Goal: Task Accomplishment & Management: Use online tool/utility

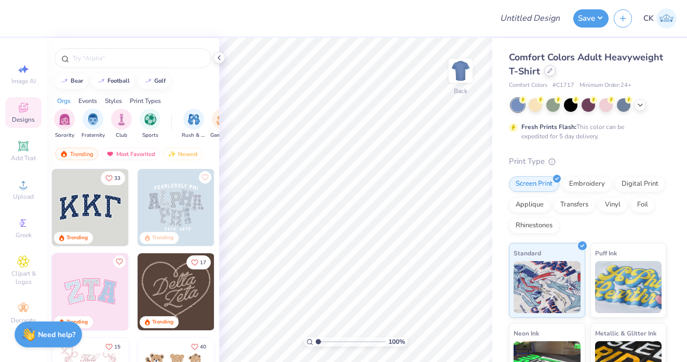
click at [551, 71] on icon at bounding box center [549, 70] width 5 height 5
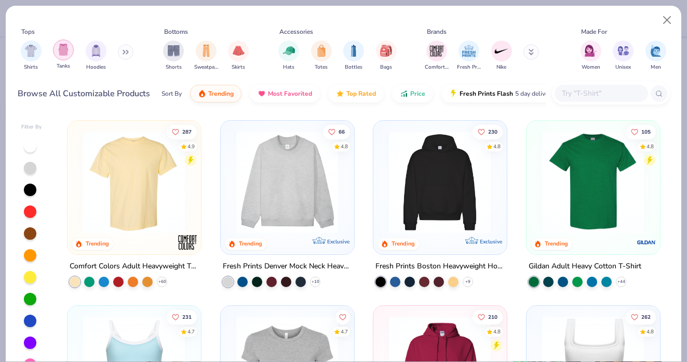
click at [60, 52] on img "filter for Tanks" at bounding box center [63, 50] width 11 height 12
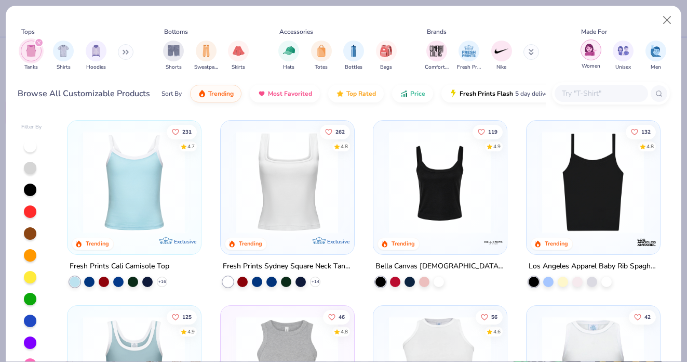
click at [587, 55] on img "filter for Women" at bounding box center [591, 50] width 12 height 12
click at [24, 144] on div at bounding box center [30, 146] width 12 height 12
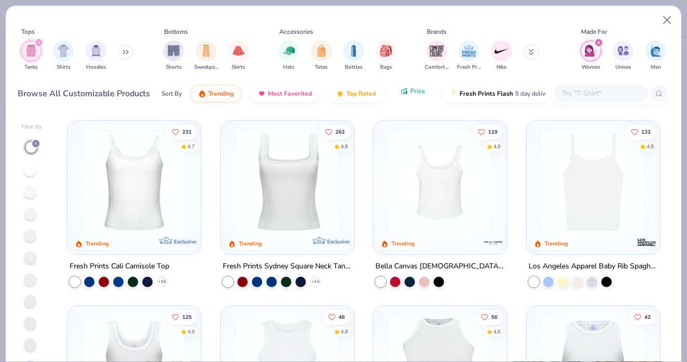
click at [414, 95] on span "Price" at bounding box center [417, 91] width 15 height 8
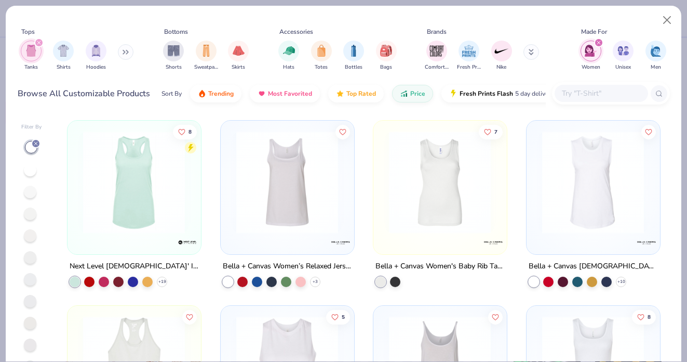
click at [440, 196] on img at bounding box center [440, 182] width 112 height 102
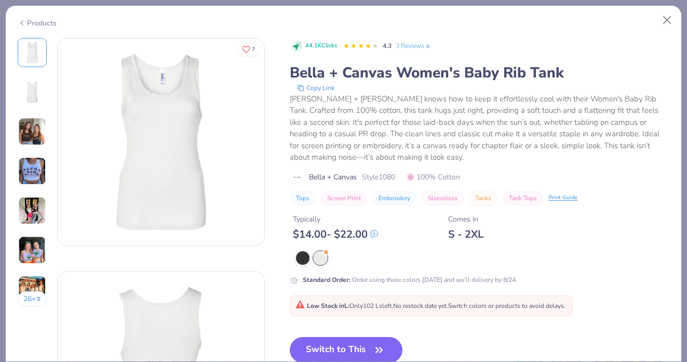
click at [40, 173] on img at bounding box center [32, 171] width 28 height 28
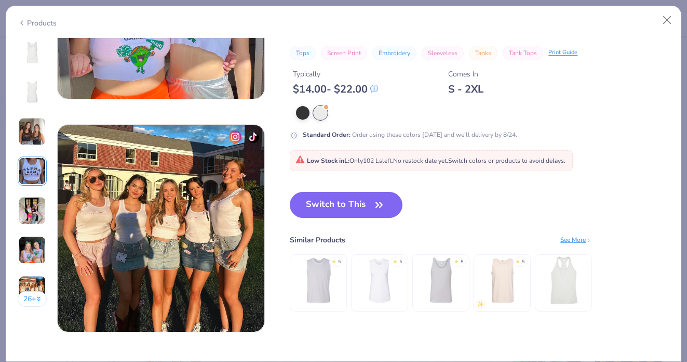
scroll to position [1235, 0]
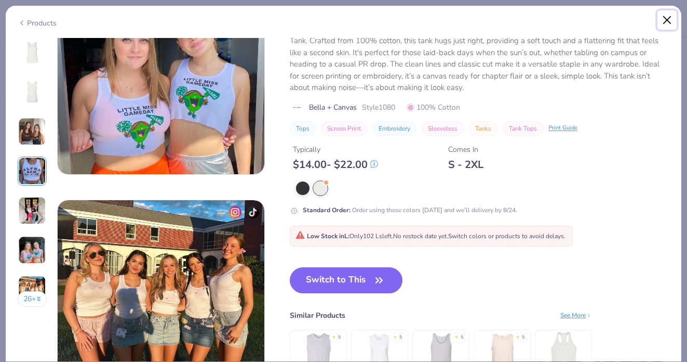
click at [667, 20] on button "Close" at bounding box center [668, 20] width 20 height 20
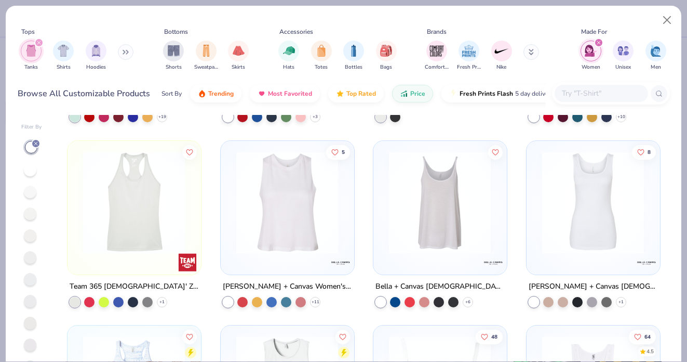
scroll to position [167, 0]
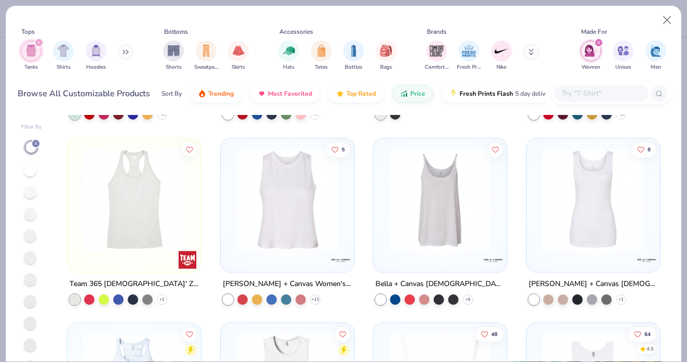
click at [609, 203] on img at bounding box center [593, 199] width 112 height 102
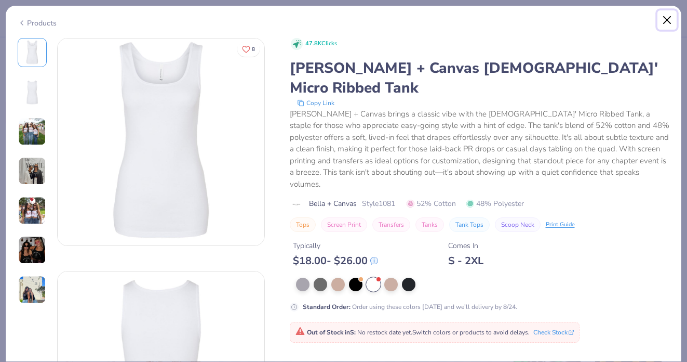
click at [666, 23] on button "Close" at bounding box center [668, 20] width 20 height 20
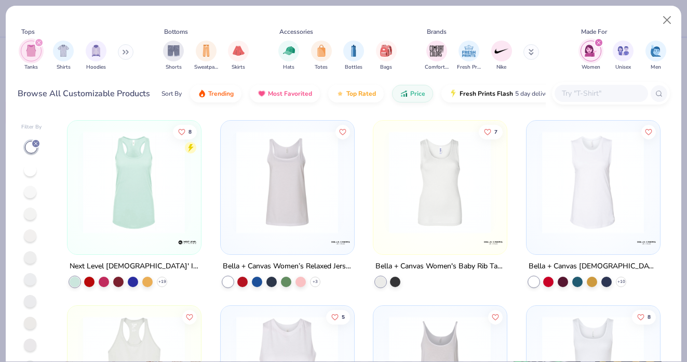
click at [585, 176] on img at bounding box center [593, 182] width 112 height 102
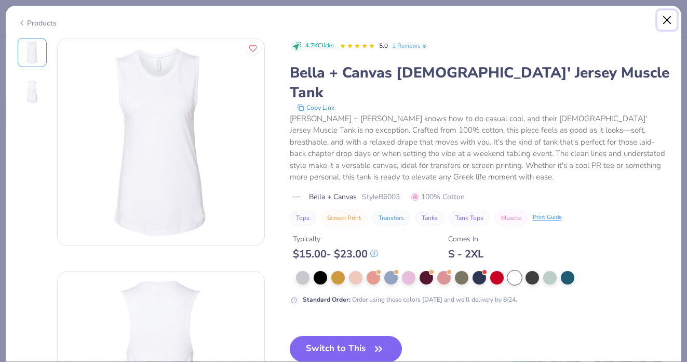
click at [666, 18] on button "Close" at bounding box center [668, 20] width 20 height 20
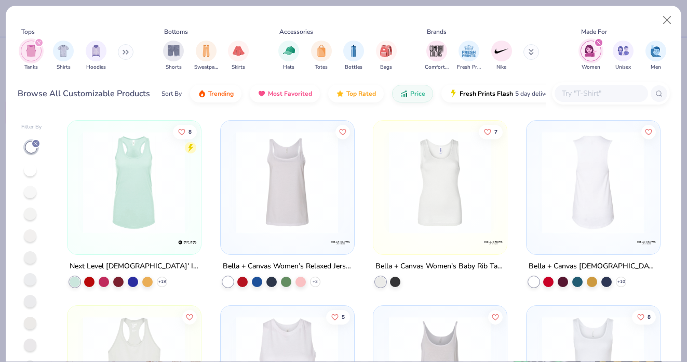
click at [450, 199] on img at bounding box center [440, 182] width 112 height 102
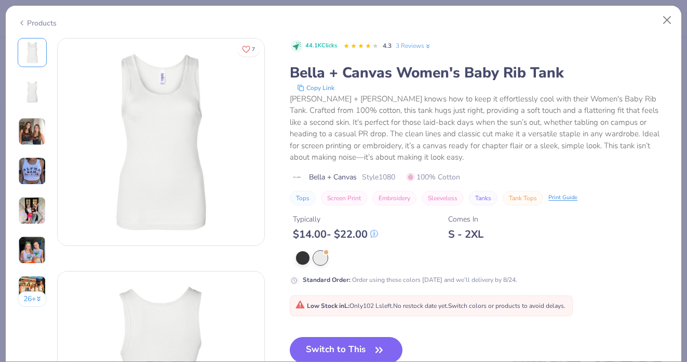
scroll to position [41, 0]
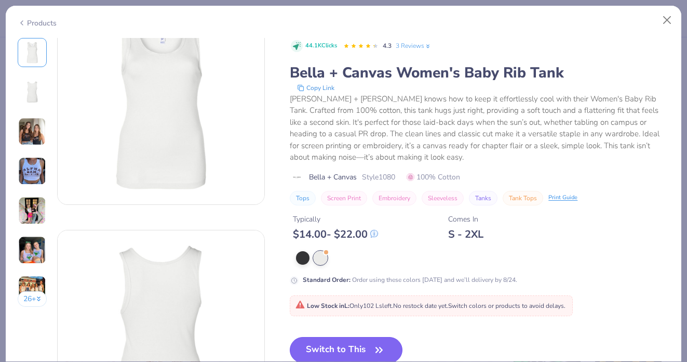
click at [329, 347] on button "Switch to This" at bounding box center [346, 350] width 113 height 26
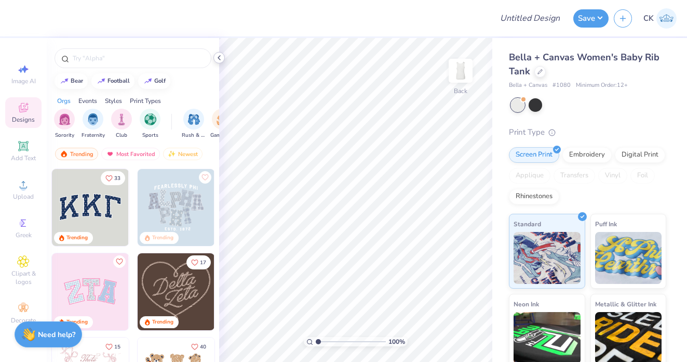
click at [220, 58] on icon at bounding box center [219, 58] width 8 height 8
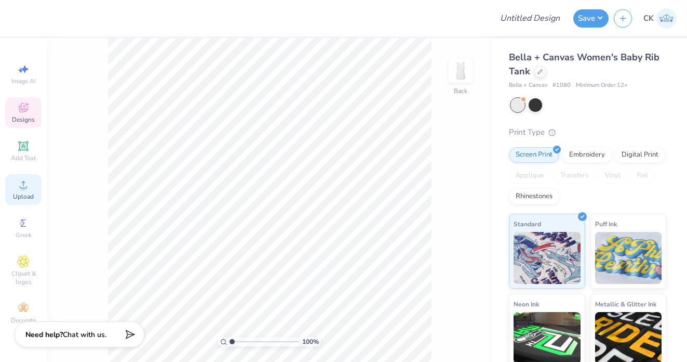
click at [29, 179] on icon at bounding box center [23, 184] width 12 height 12
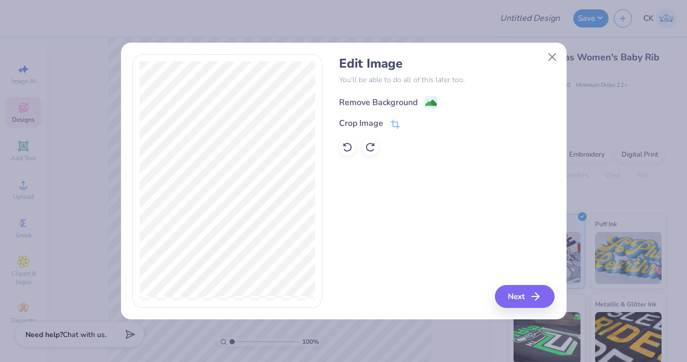
click at [389, 102] on div "Remove Background" at bounding box center [378, 102] width 78 height 12
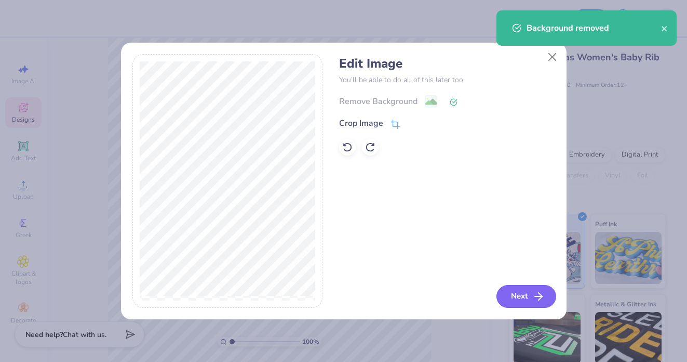
click at [523, 295] on button "Next" at bounding box center [527, 296] width 60 height 23
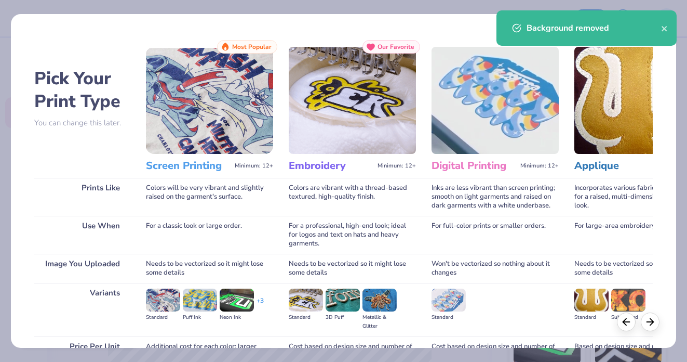
scroll to position [104, 0]
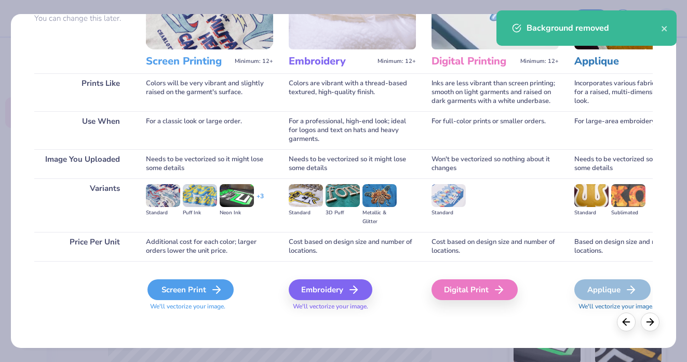
click at [205, 284] on div "Screen Print" at bounding box center [191, 289] width 86 height 21
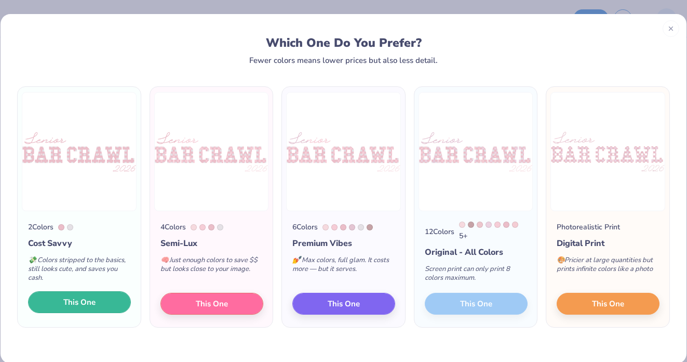
click at [88, 301] on span "This One" at bounding box center [79, 302] width 32 height 12
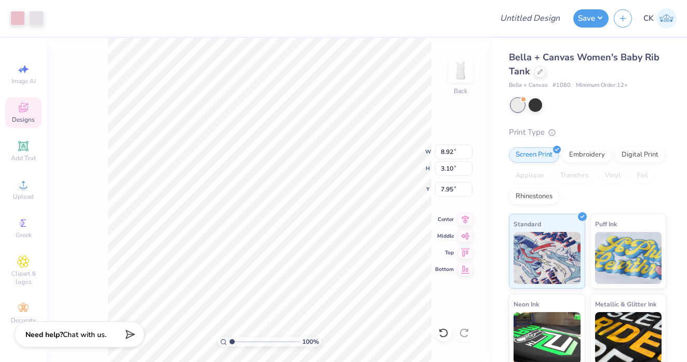
type input "2.21"
click at [38, 18] on div at bounding box center [36, 17] width 15 height 15
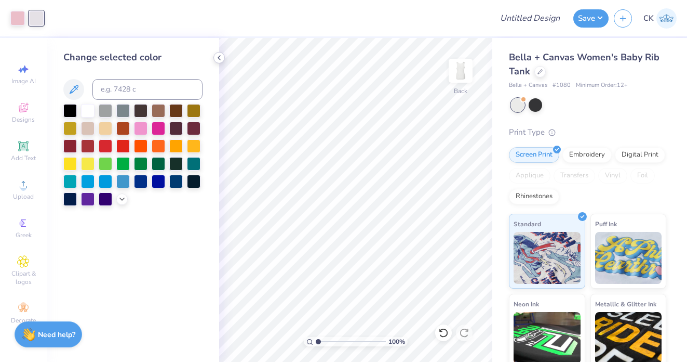
click at [217, 56] on icon at bounding box center [219, 58] width 8 height 8
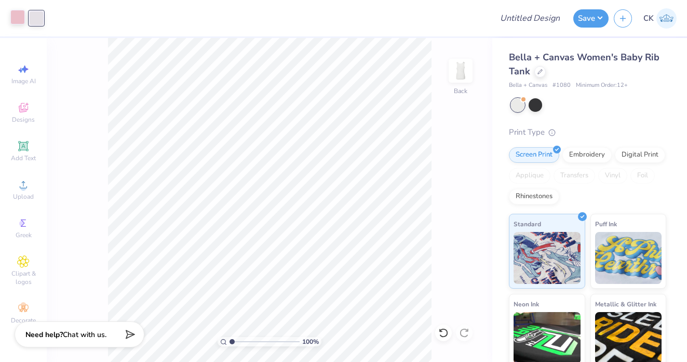
click at [21, 19] on div at bounding box center [17, 17] width 15 height 15
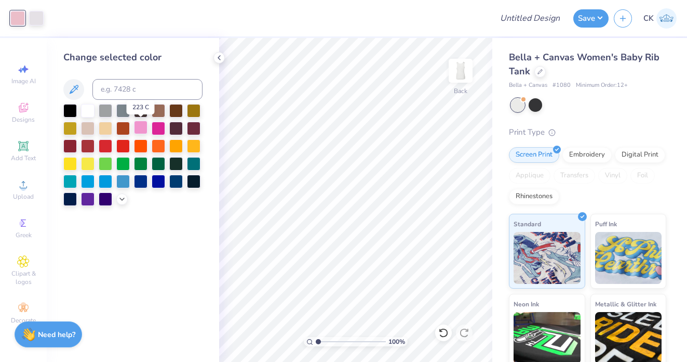
click at [141, 129] on div at bounding box center [141, 128] width 14 height 14
click at [220, 58] on icon at bounding box center [219, 58] width 8 height 8
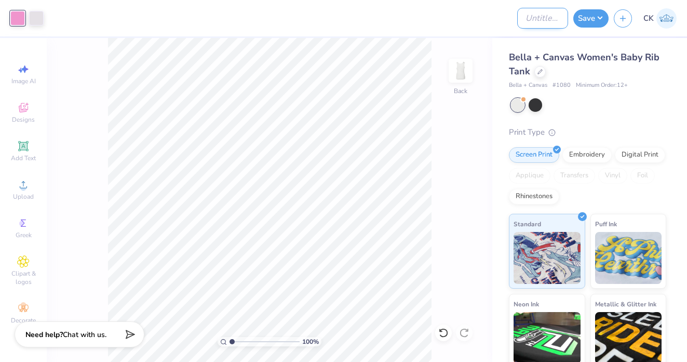
click at [535, 21] on input "Design Title" at bounding box center [542, 18] width 51 height 21
click at [560, 24] on input "Bar Crawl Fall tees option Brown Tank" at bounding box center [542, 18] width 51 height 21
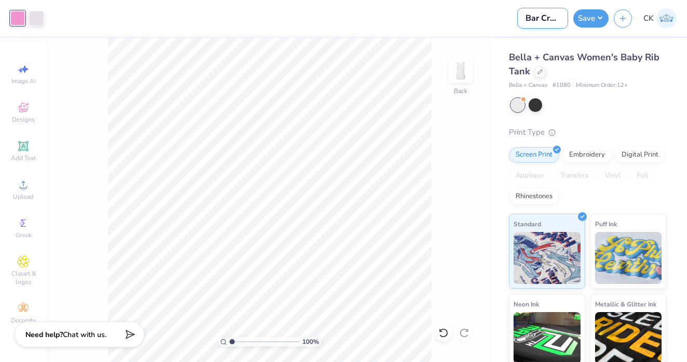
click at [557, 20] on input "Bar Crawl Fall tees option Brown Tank" at bounding box center [542, 18] width 51 height 21
type input "Bar Crawl White/Pink Option"
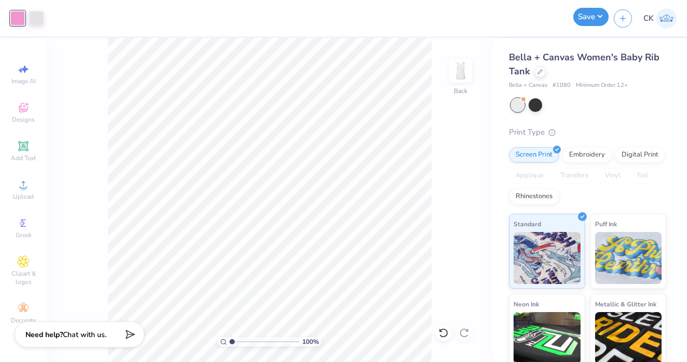
click at [586, 18] on button "Save" at bounding box center [590, 17] width 35 height 18
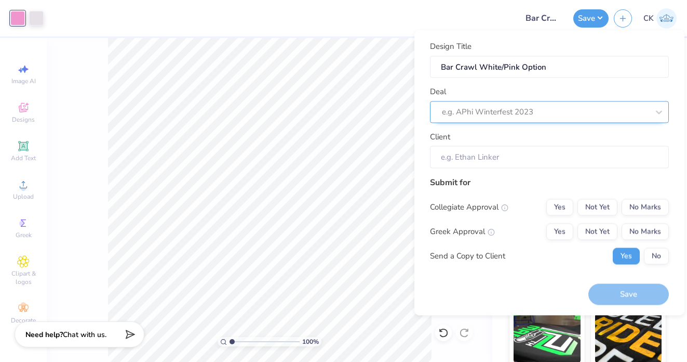
click at [536, 112] on div at bounding box center [545, 112] width 207 height 14
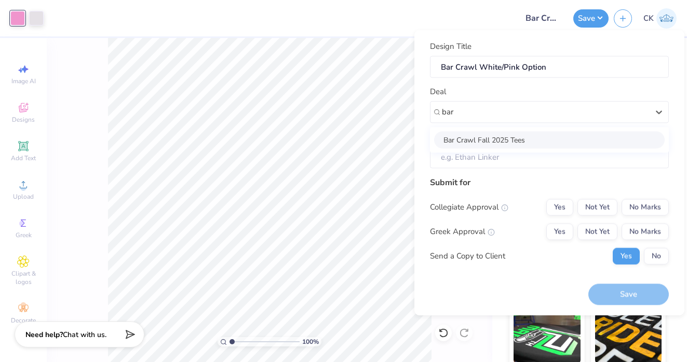
click at [499, 141] on div "Bar Crawl Fall 2025 Tees" at bounding box center [549, 139] width 231 height 17
type input "bar"
type input "[PERSON_NAME]"
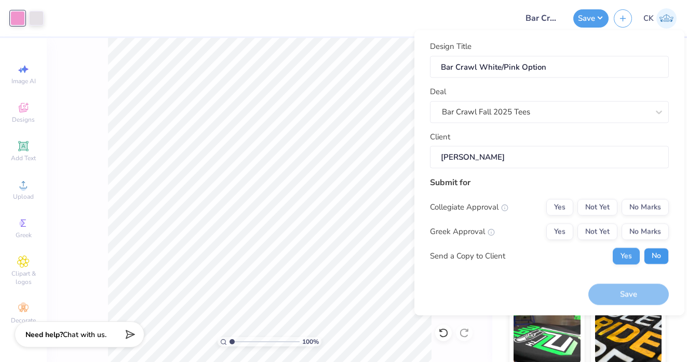
click at [662, 250] on button "No" at bounding box center [656, 255] width 25 height 17
click at [661, 236] on button "No Marks" at bounding box center [645, 231] width 47 height 17
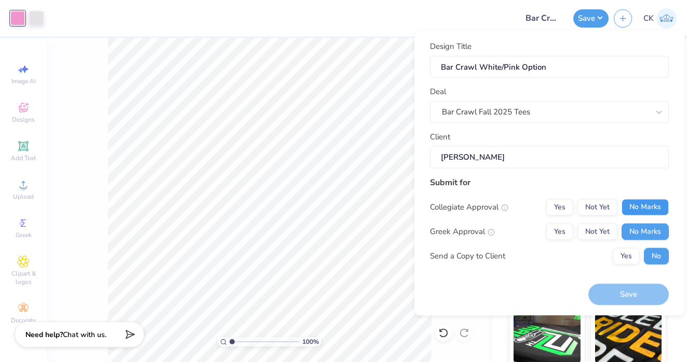
click at [654, 209] on button "No Marks" at bounding box center [645, 206] width 47 height 17
click at [634, 297] on button "Save" at bounding box center [629, 294] width 81 height 21
